Goal: Use online tool/utility: Utilize a website feature to perform a specific function

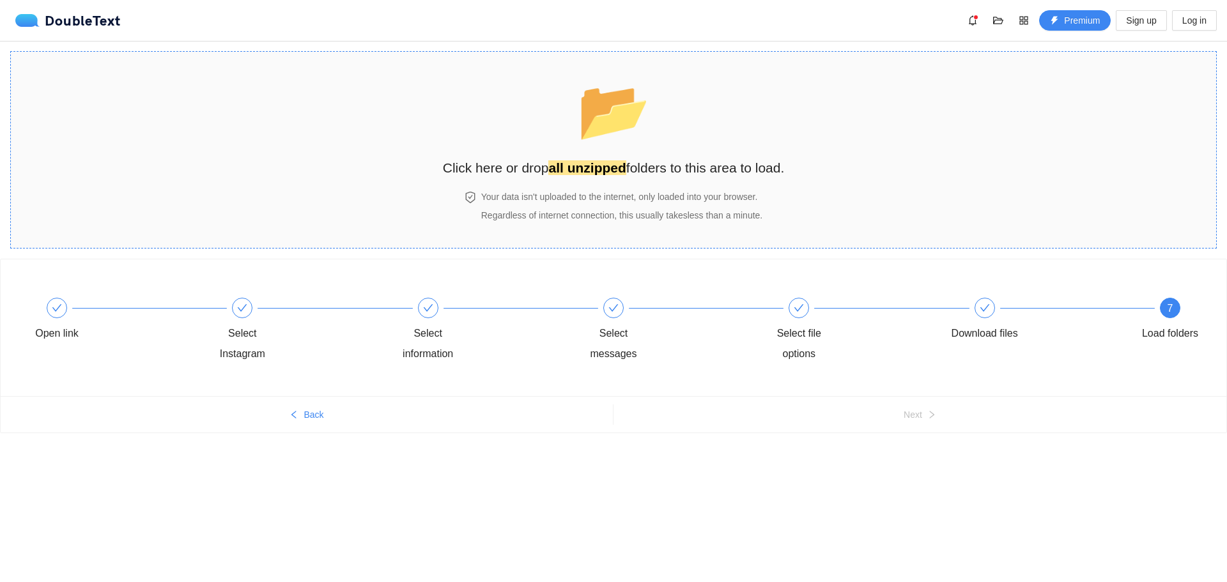
click at [1208, 72] on section "📂 Click here or drop all unzipped folders to this area to load. Your data isn't…" at bounding box center [613, 150] width 1207 height 198
click at [930, 249] on section "📂 Click here or drop all unzipped folders to this area to load. Your data isn't…" at bounding box center [613, 150] width 1207 height 198
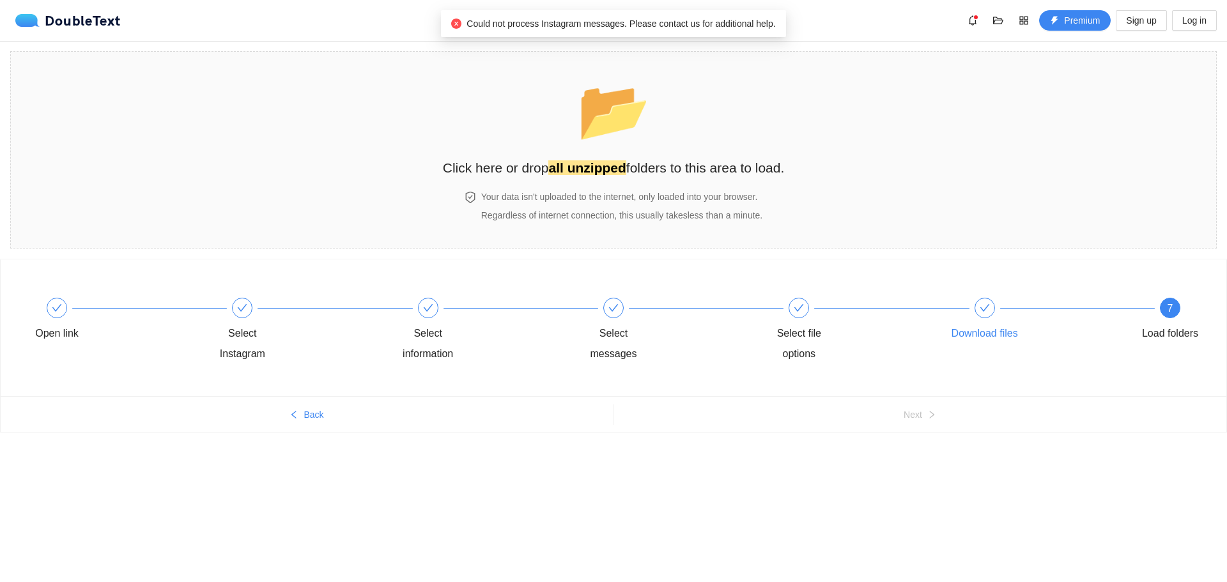
click at [997, 316] on div "Download files" at bounding box center [1040, 321] width 185 height 46
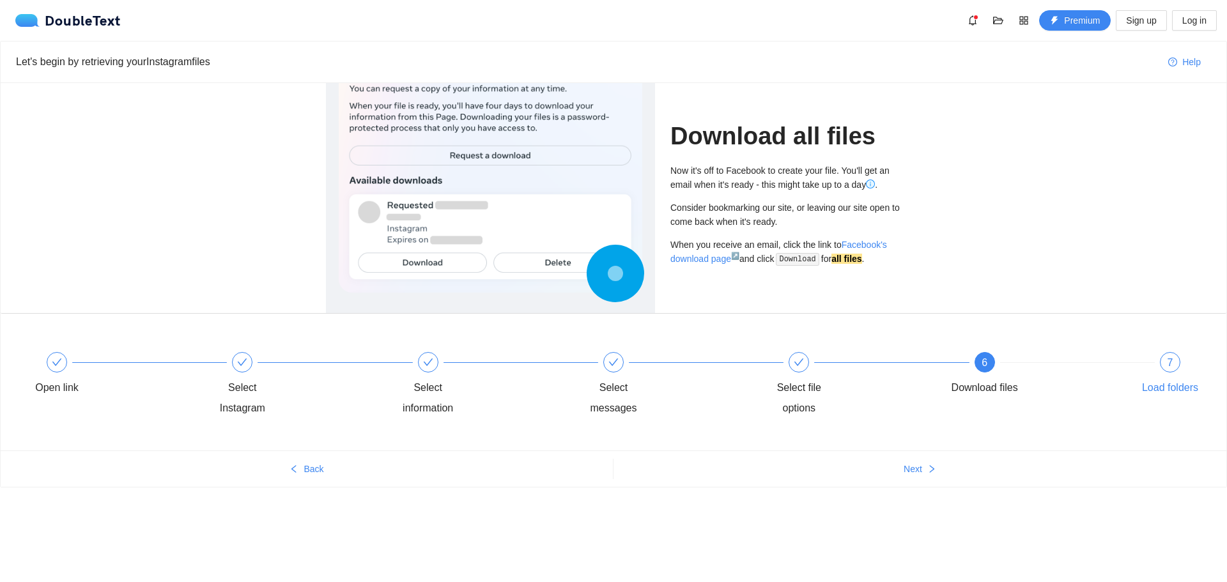
click at [1165, 378] on div "Load folders" at bounding box center [1170, 388] width 56 height 20
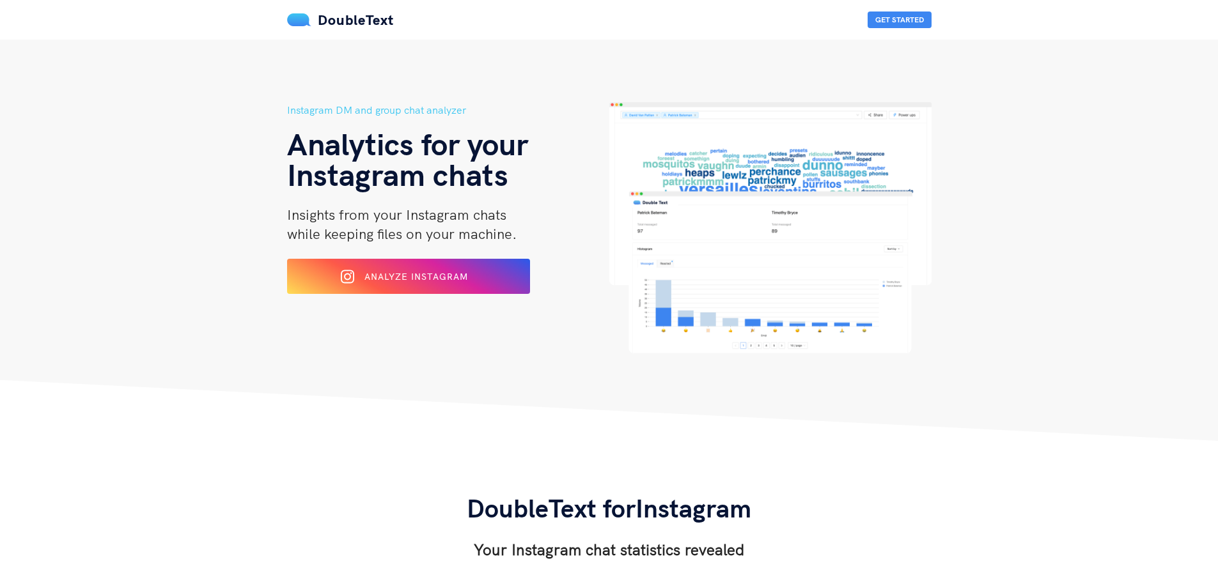
scroll to position [320, 0]
click at [408, 269] on div "Analyze Instagram" at bounding box center [408, 277] width 202 height 20
